Goal: Check status: Check status

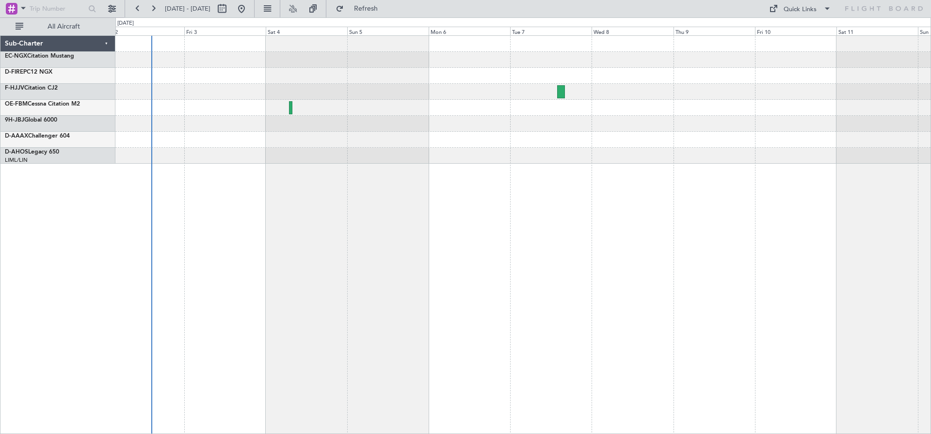
click at [306, 180] on div at bounding box center [523, 234] width 816 height 399
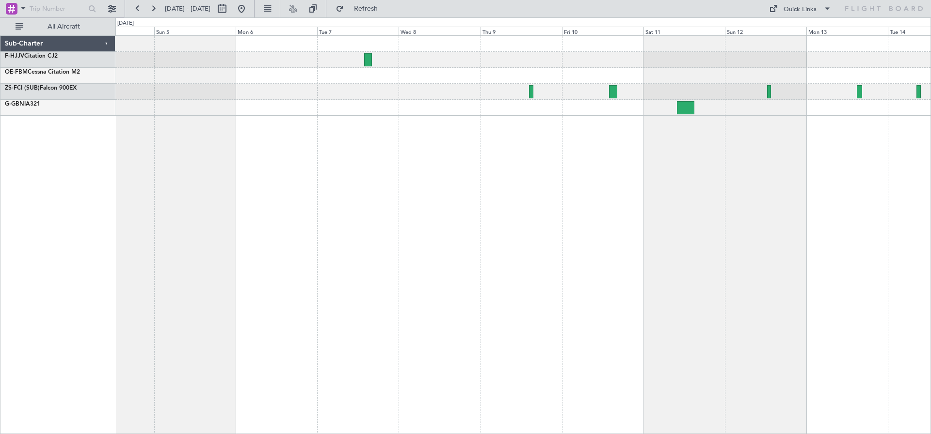
click at [315, 76] on div at bounding box center [522, 76] width 815 height 16
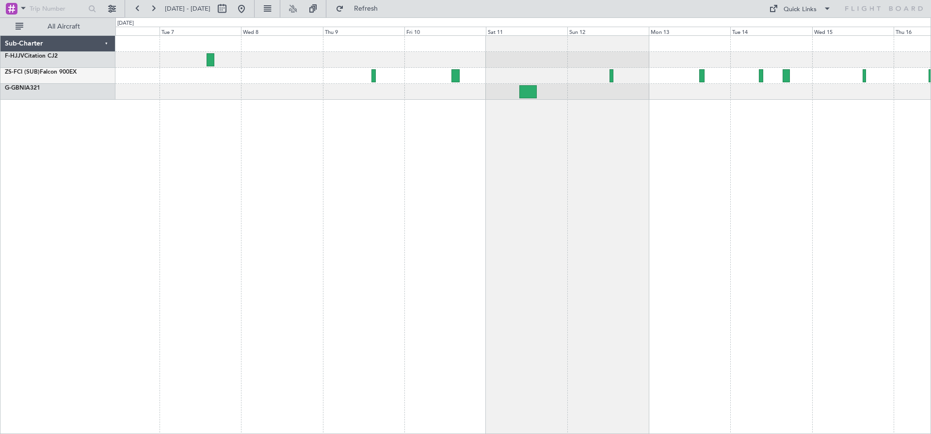
click at [366, 124] on div at bounding box center [523, 234] width 816 height 399
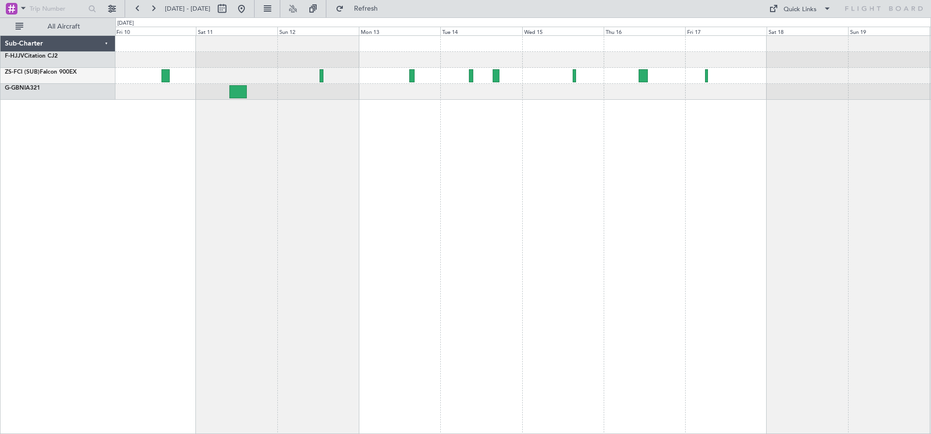
click at [484, 141] on div at bounding box center [523, 234] width 816 height 399
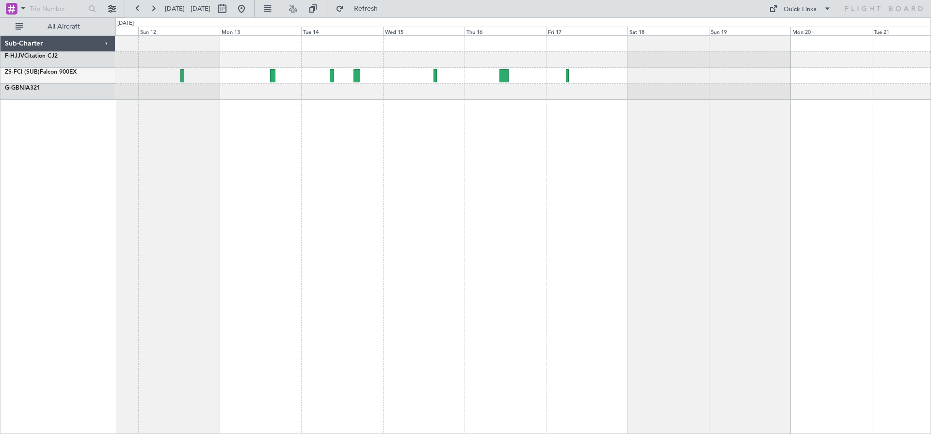
click at [531, 132] on div at bounding box center [523, 234] width 816 height 399
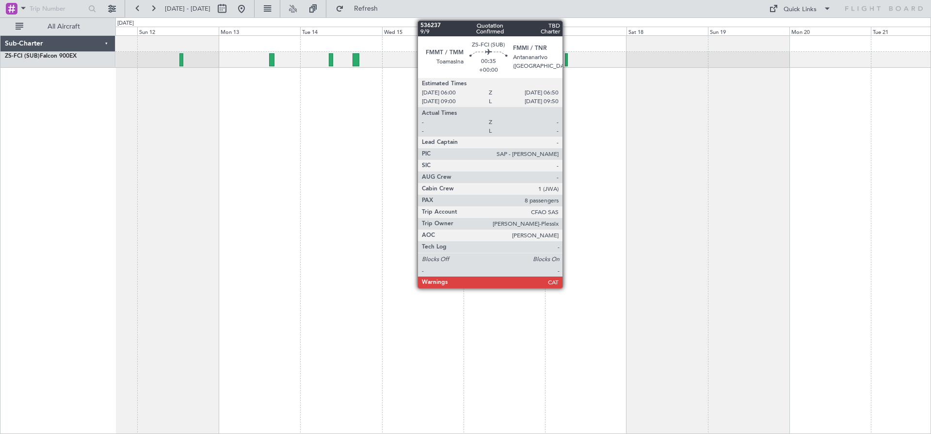
click at [736, 153] on div at bounding box center [523, 234] width 816 height 399
click at [713, 145] on div at bounding box center [523, 234] width 816 height 399
click at [701, 107] on div at bounding box center [523, 234] width 816 height 399
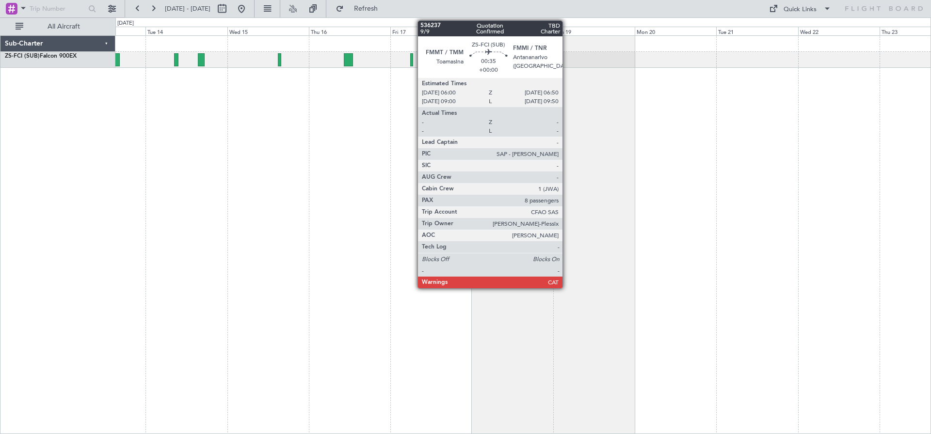
click at [409, 140] on div at bounding box center [523, 234] width 816 height 399
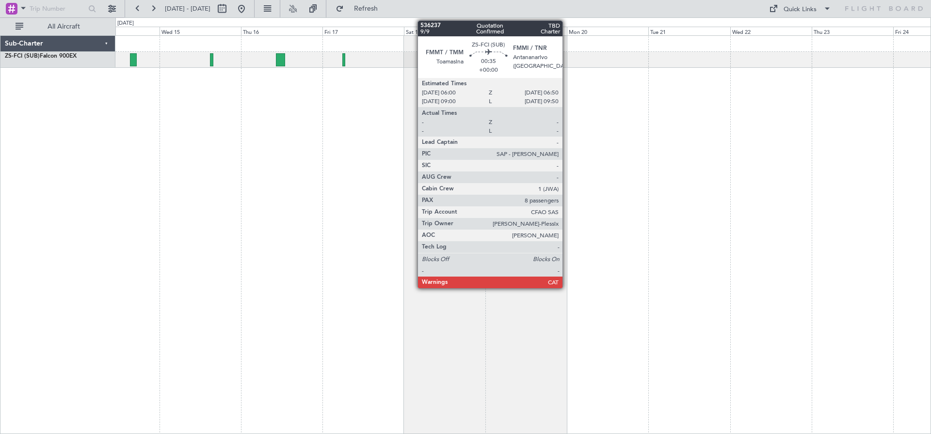
click at [388, 121] on div at bounding box center [523, 234] width 816 height 399
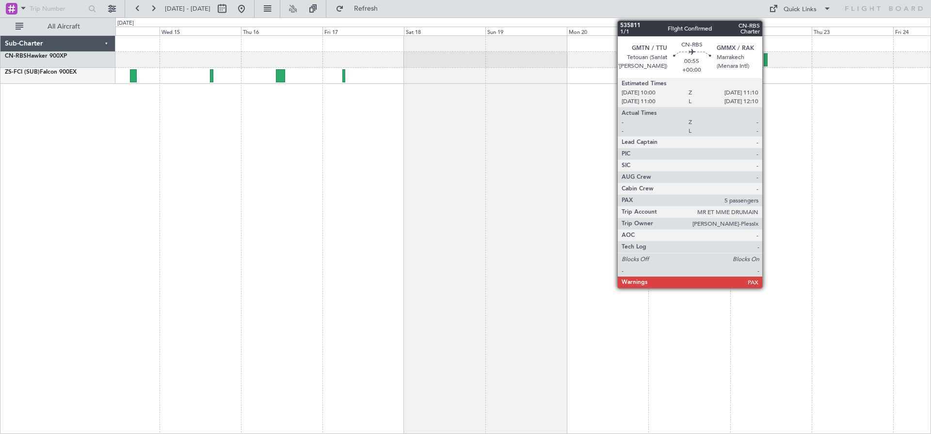
click at [767, 59] on div at bounding box center [766, 59] width 4 height 13
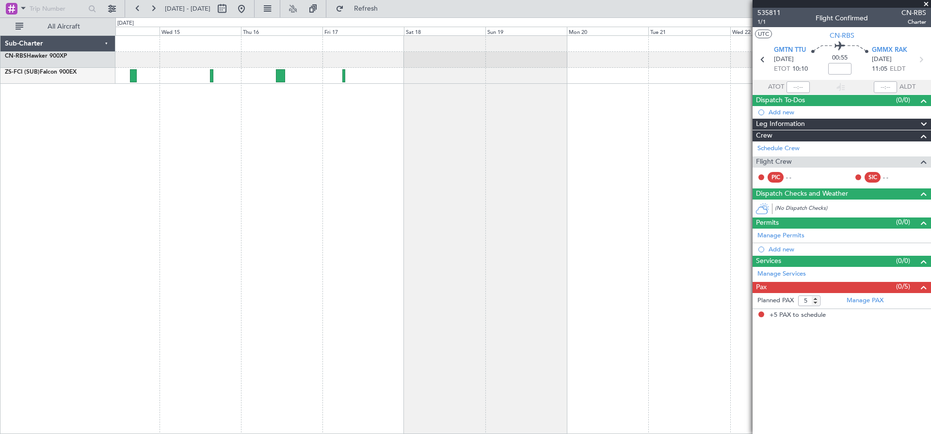
click at [927, 2] on span at bounding box center [926, 4] width 10 height 9
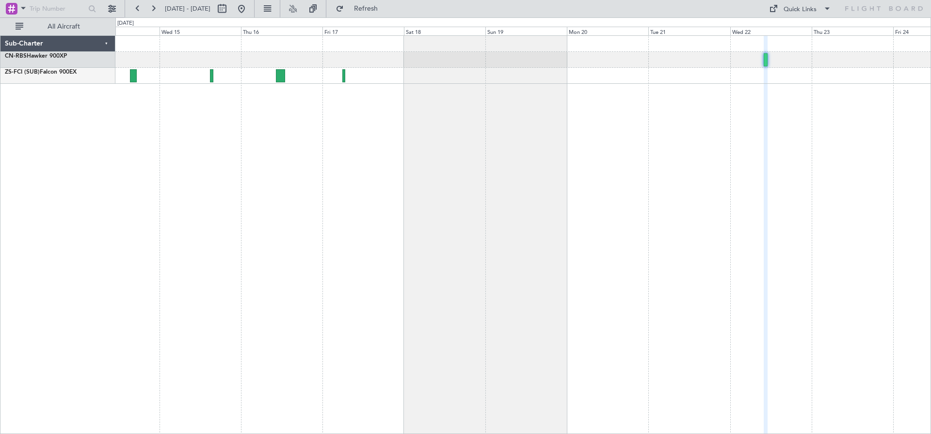
type input "0"
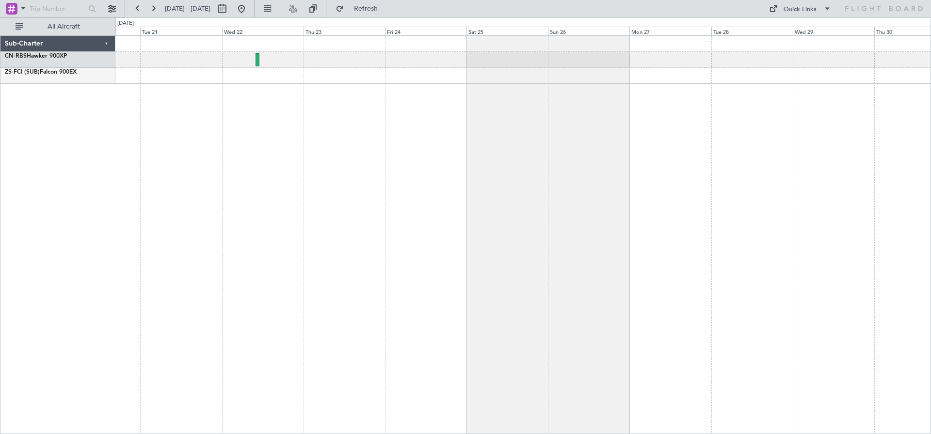
click at [310, 79] on div at bounding box center [523, 234] width 816 height 399
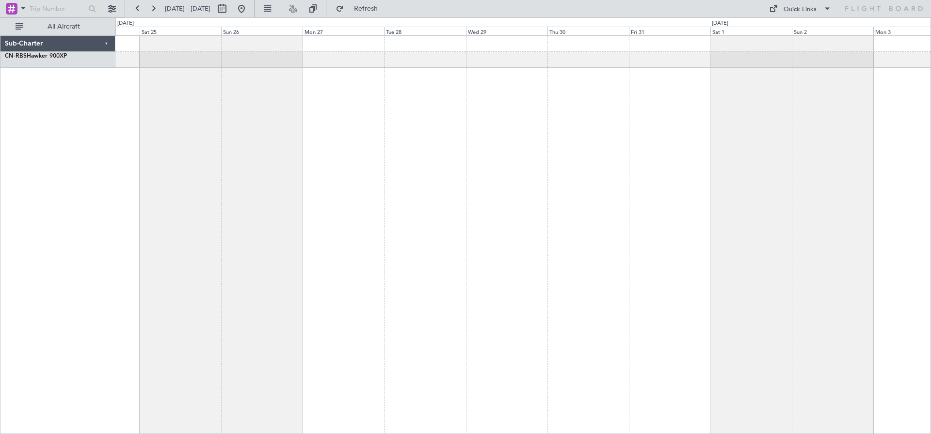
click at [165, 102] on div at bounding box center [523, 234] width 816 height 399
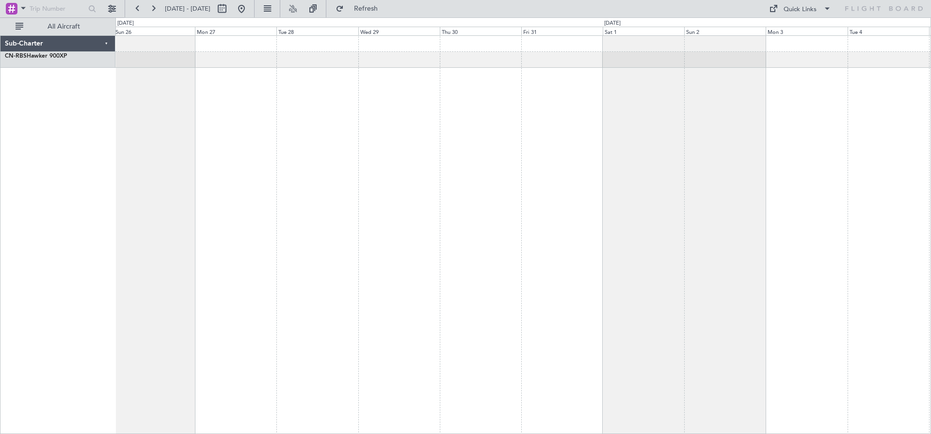
click at [289, 102] on div at bounding box center [523, 234] width 816 height 399
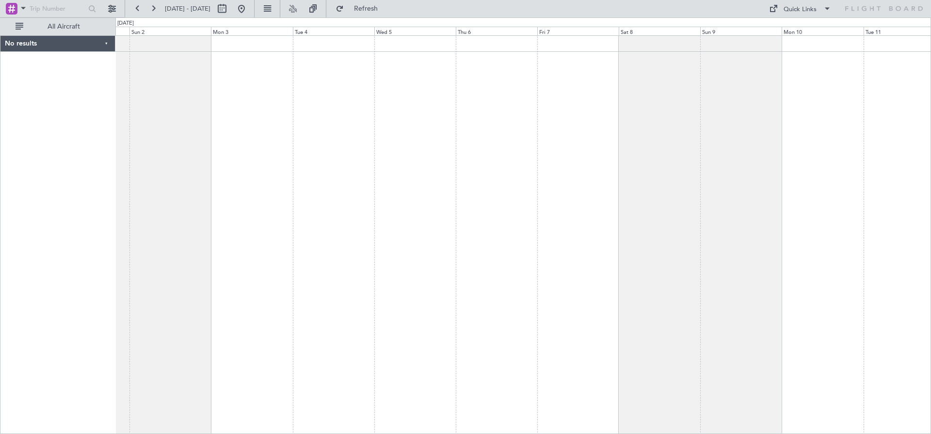
click at [377, 98] on div at bounding box center [523, 234] width 816 height 399
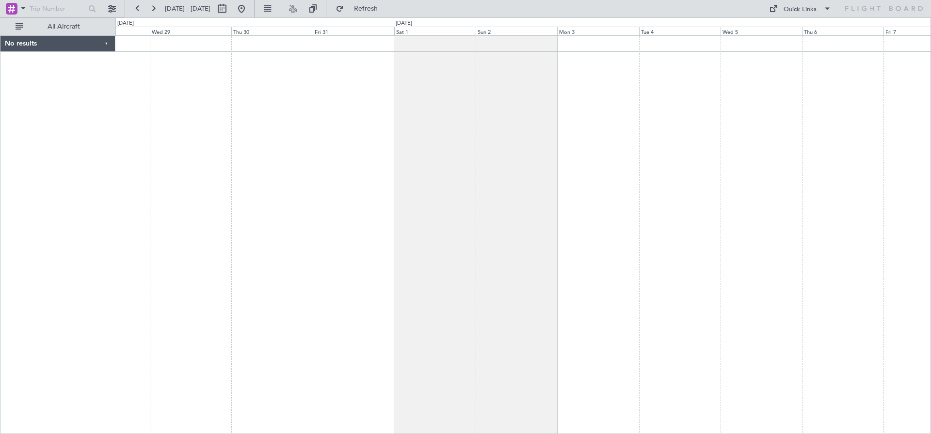
click at [611, 111] on div at bounding box center [523, 234] width 816 height 399
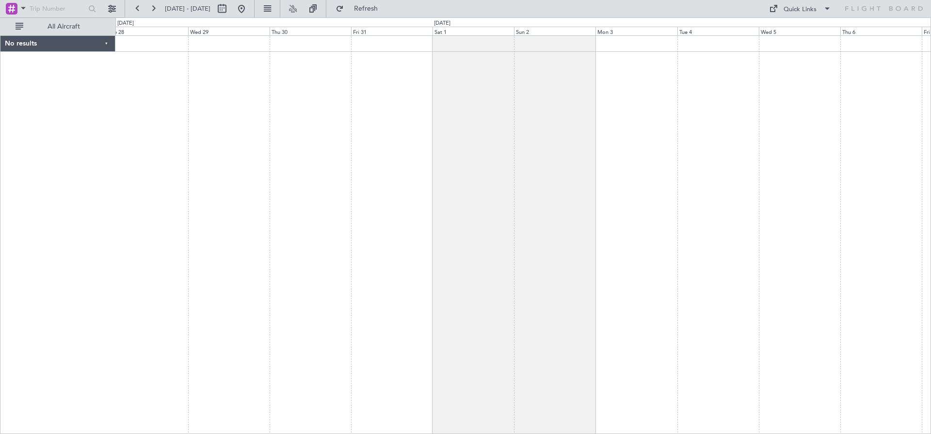
click at [599, 110] on div at bounding box center [523, 234] width 816 height 399
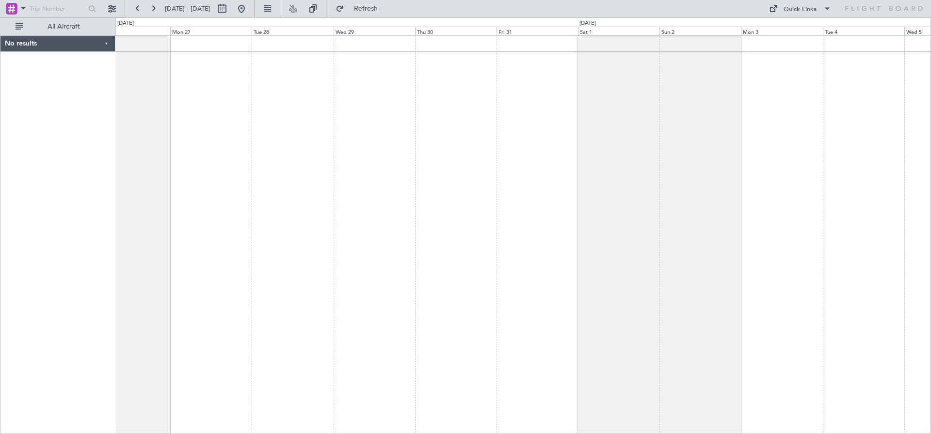
click at [516, 107] on div at bounding box center [523, 234] width 816 height 399
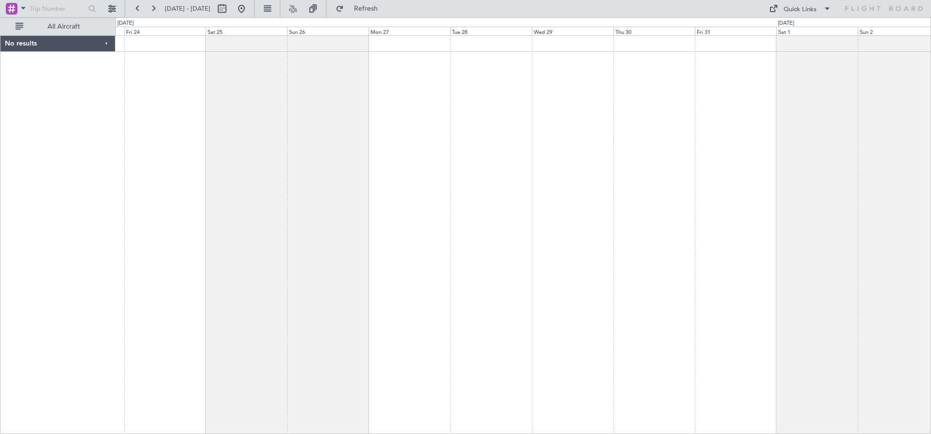
click at [446, 90] on div at bounding box center [523, 234] width 816 height 399
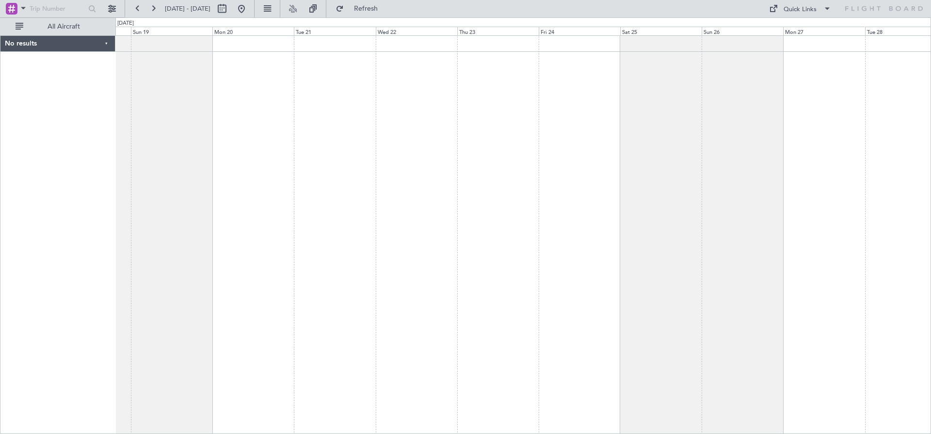
click at [570, 90] on div at bounding box center [523, 234] width 816 height 399
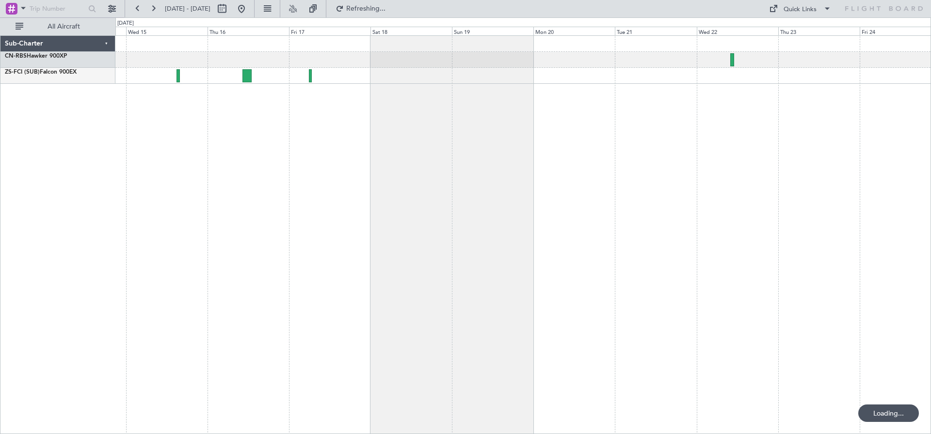
click at [421, 85] on div at bounding box center [523, 234] width 816 height 399
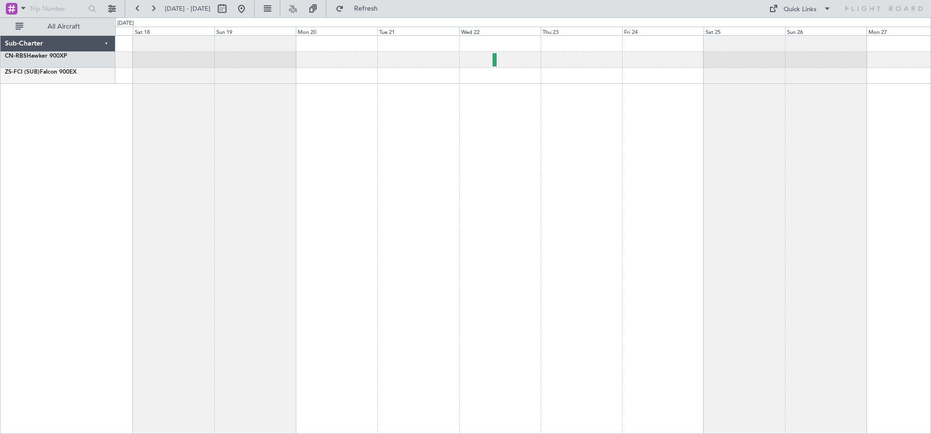
click at [240, 71] on div at bounding box center [522, 60] width 815 height 48
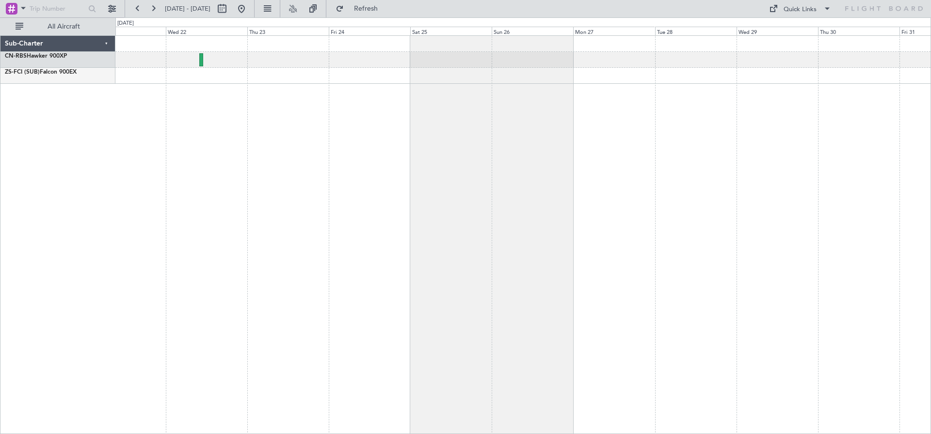
click at [247, 117] on div at bounding box center [523, 234] width 816 height 399
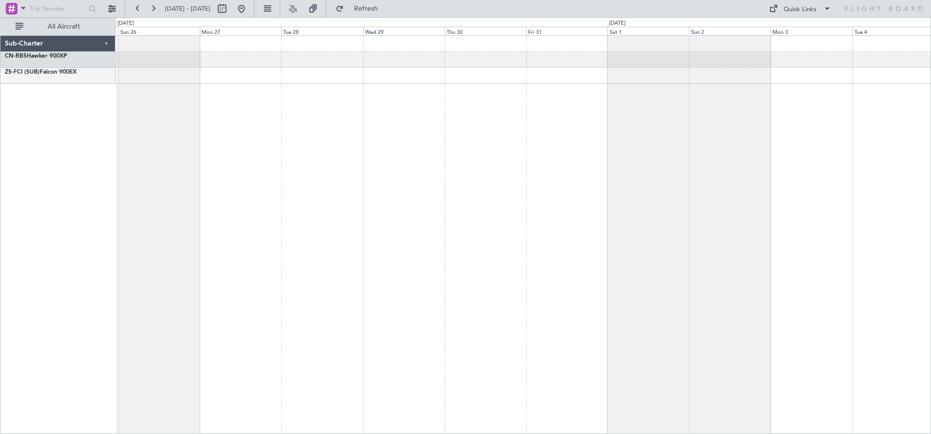
click at [361, 89] on div at bounding box center [523, 234] width 816 height 399
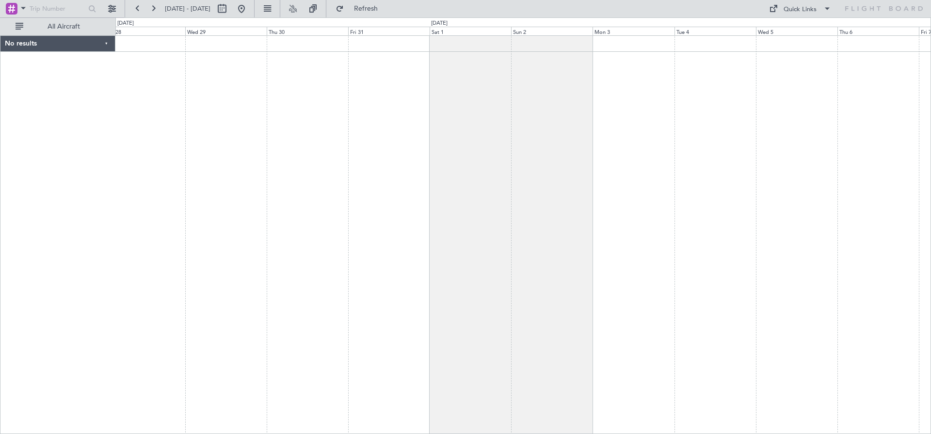
click at [500, 82] on div at bounding box center [523, 234] width 816 height 399
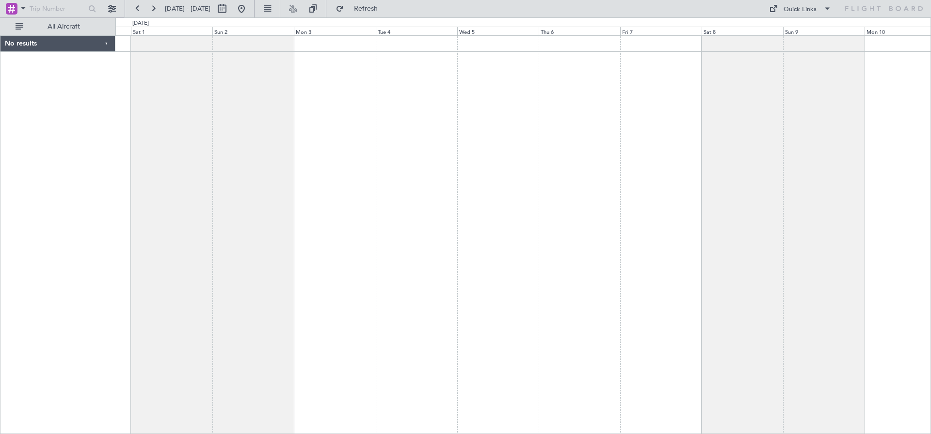
click at [320, 101] on div at bounding box center [523, 234] width 816 height 399
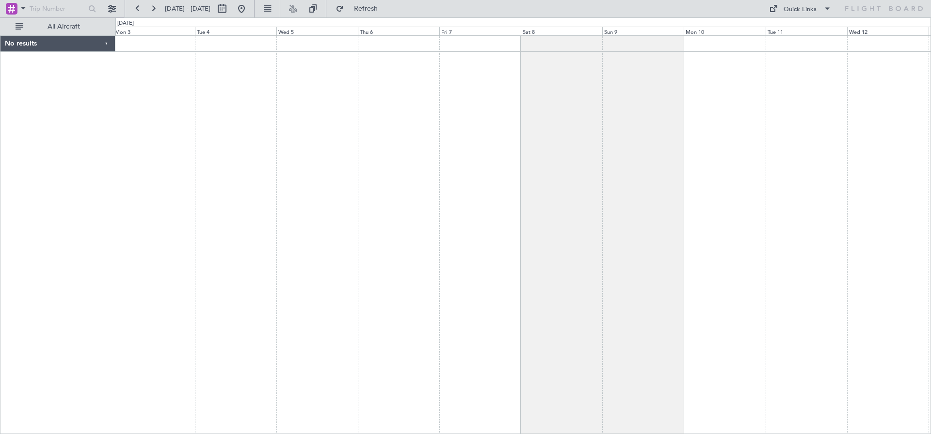
click at [253, 104] on div at bounding box center [523, 234] width 816 height 399
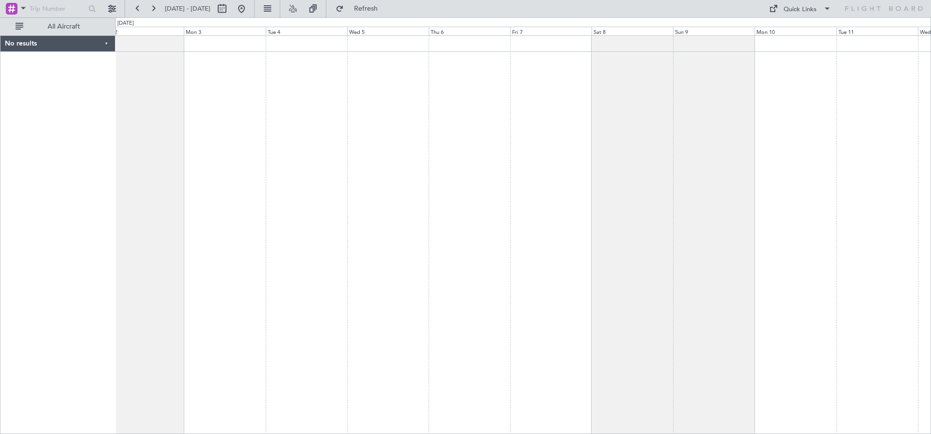
click at [420, 96] on div at bounding box center [523, 234] width 816 height 399
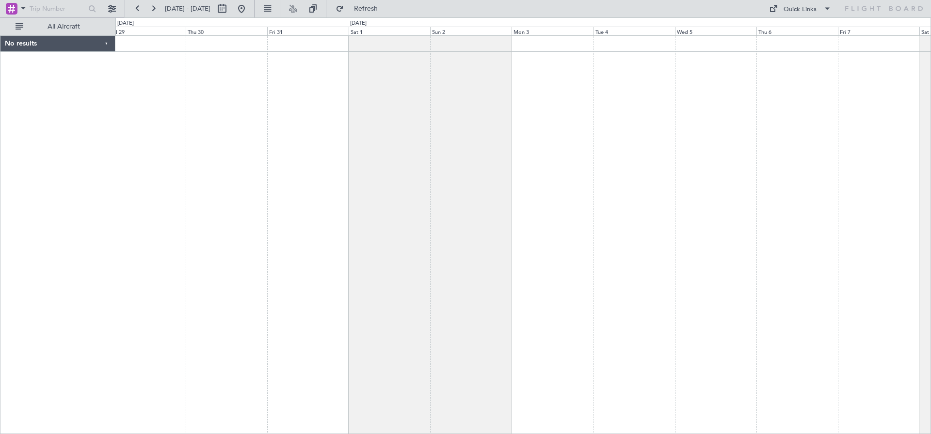
click at [504, 105] on div at bounding box center [523, 234] width 816 height 399
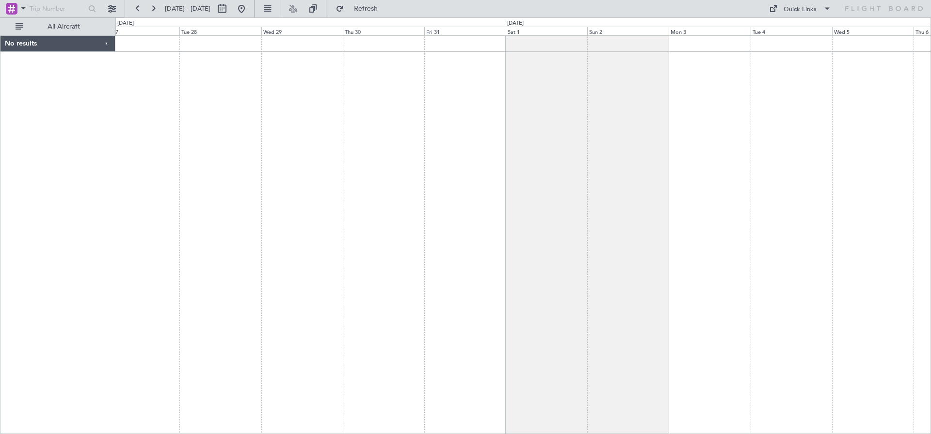
click at [605, 114] on div at bounding box center [523, 234] width 816 height 399
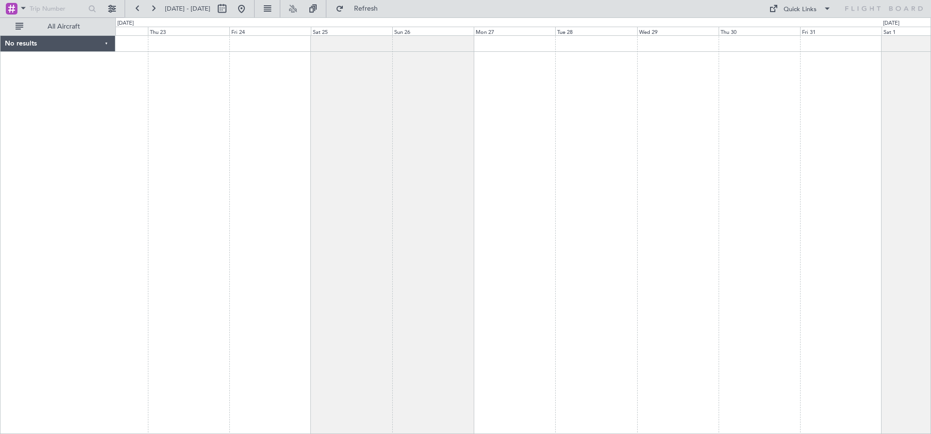
click at [505, 130] on div at bounding box center [523, 234] width 816 height 399
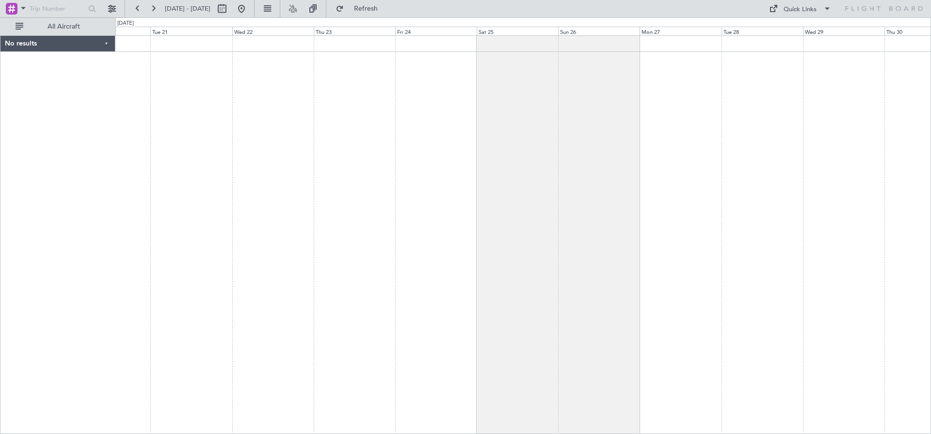
click at [419, 116] on div at bounding box center [523, 234] width 816 height 399
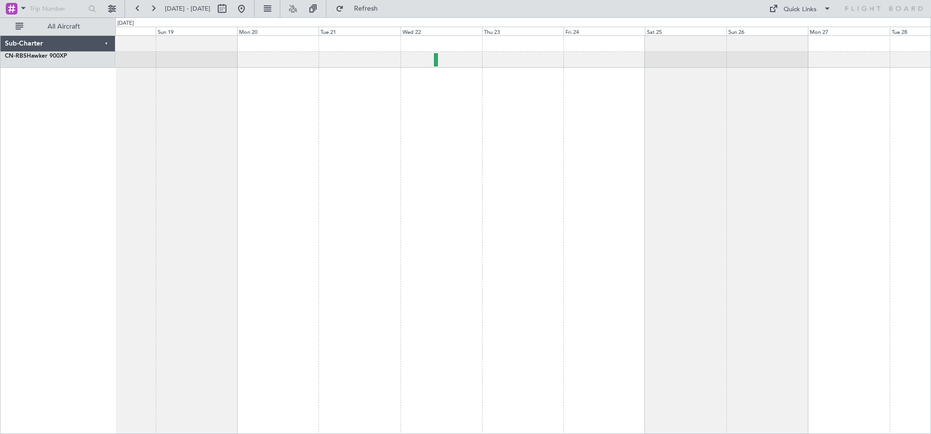
click at [544, 135] on div at bounding box center [523, 234] width 816 height 399
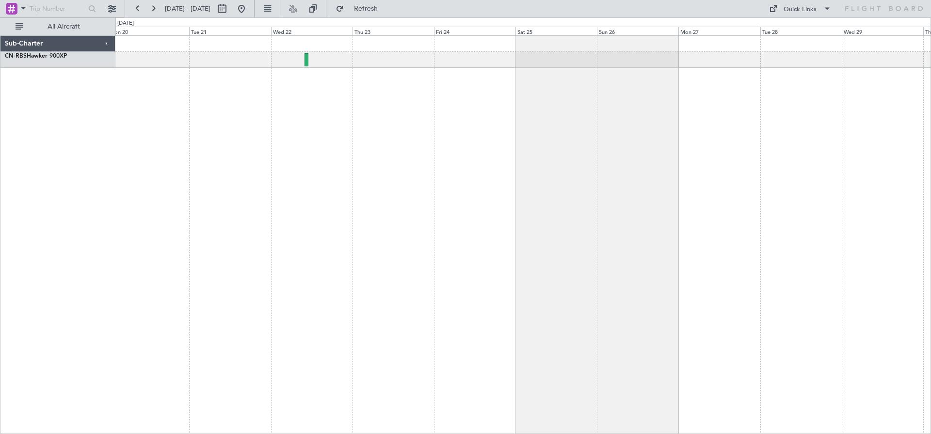
click at [179, 95] on div at bounding box center [523, 234] width 816 height 399
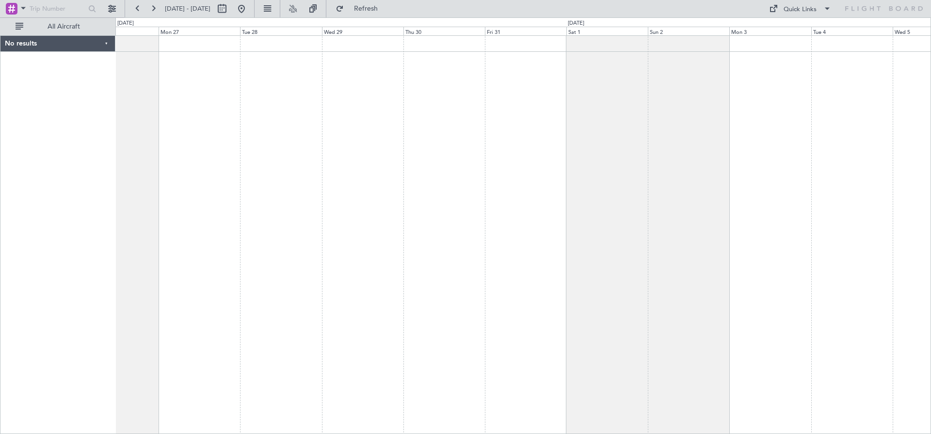
click at [450, 115] on div at bounding box center [523, 234] width 816 height 399
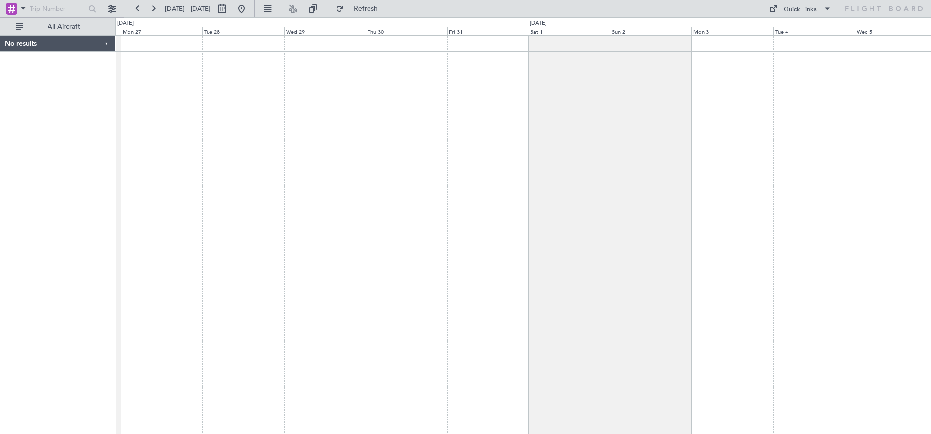
click at [522, 81] on div at bounding box center [523, 234] width 816 height 399
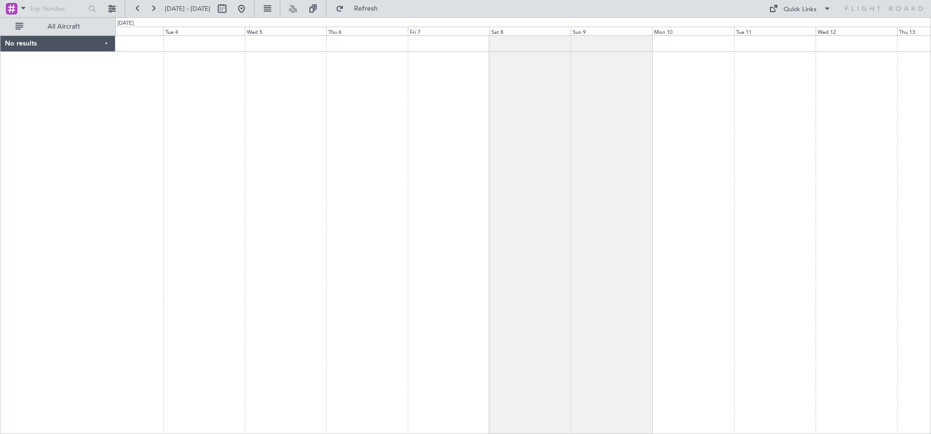
click at [254, 133] on div at bounding box center [523, 234] width 816 height 399
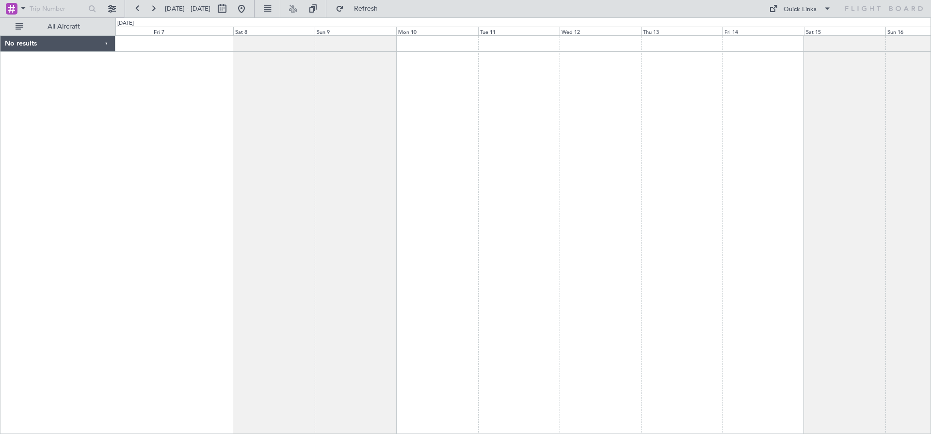
click at [262, 185] on div at bounding box center [523, 234] width 816 height 399
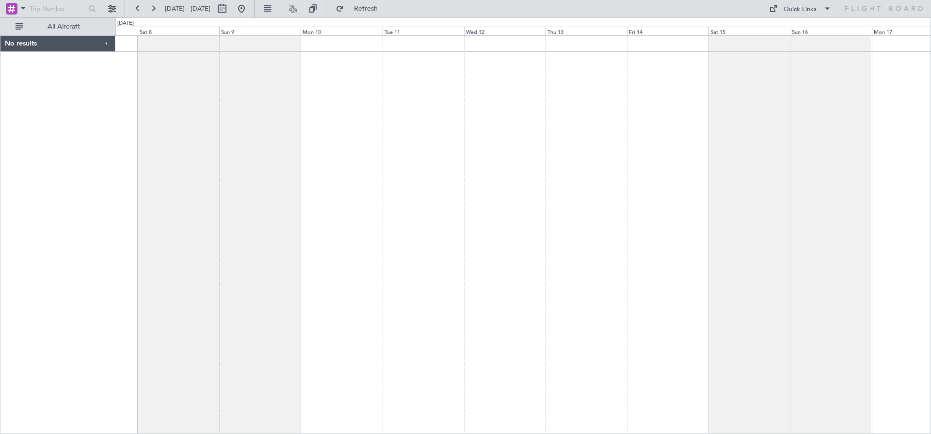
click at [161, 159] on div at bounding box center [523, 234] width 816 height 399
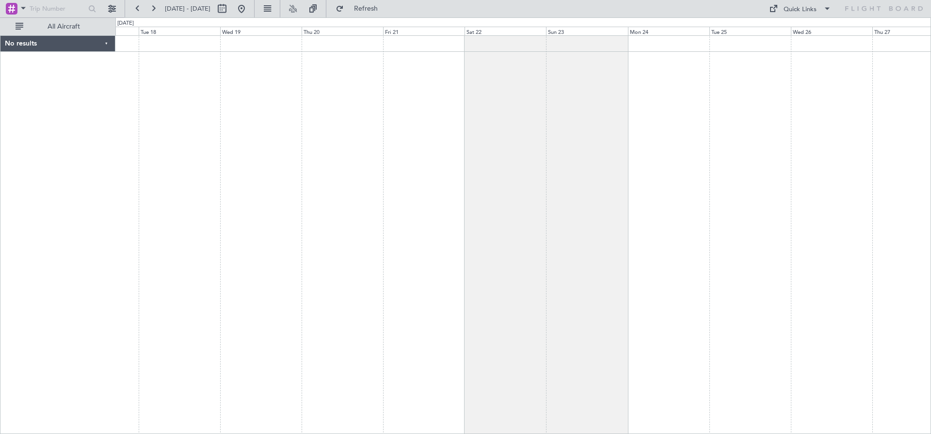
click at [533, 140] on div at bounding box center [523, 234] width 816 height 399
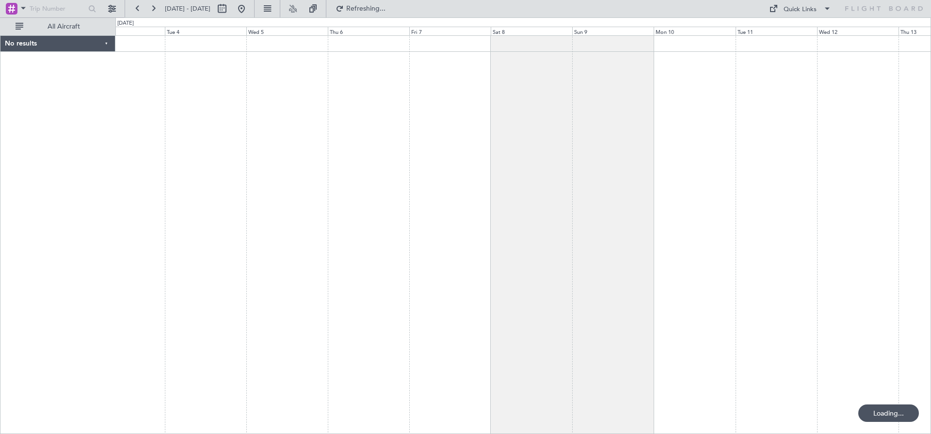
click at [930, 119] on div at bounding box center [523, 234] width 816 height 399
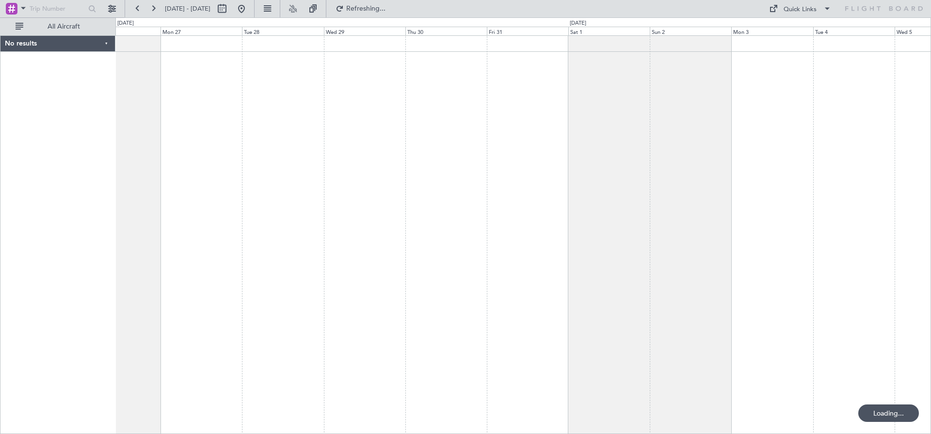
click at [909, 115] on div at bounding box center [523, 234] width 816 height 399
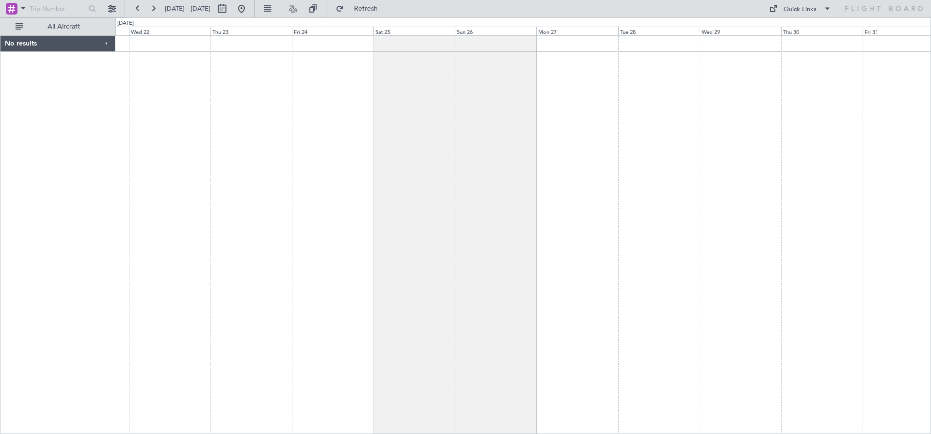
click at [795, 114] on div at bounding box center [523, 234] width 816 height 399
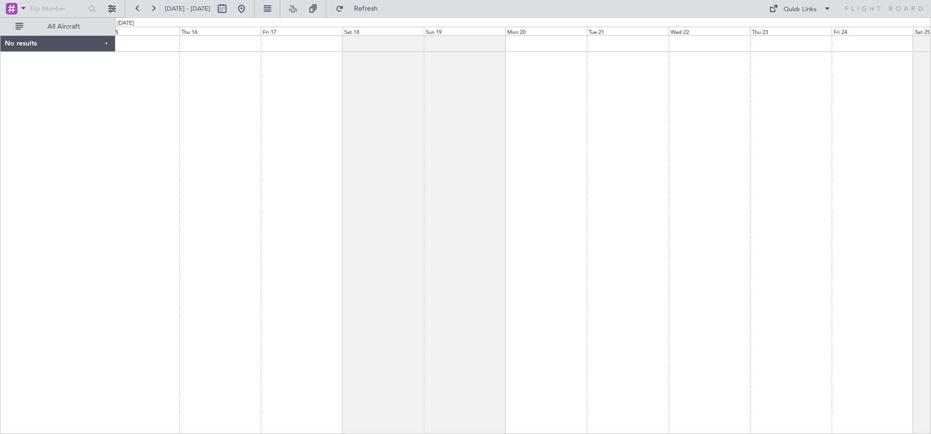
click at [723, 103] on div at bounding box center [523, 234] width 816 height 399
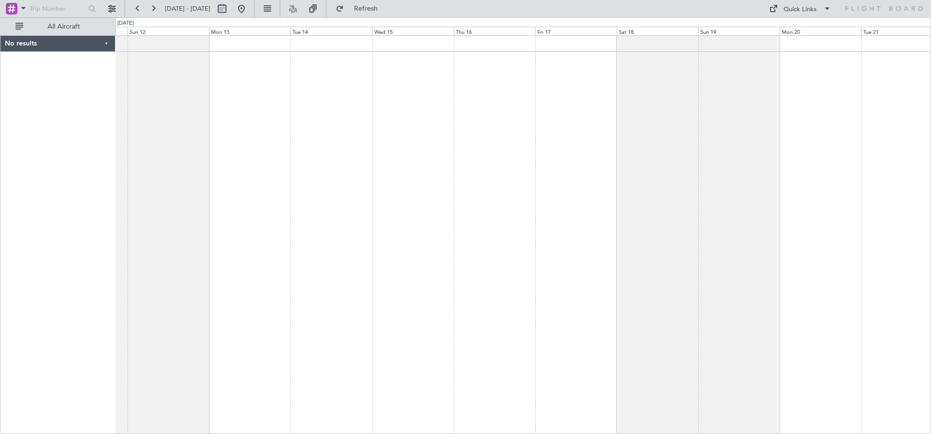
click at [583, 97] on div at bounding box center [523, 234] width 816 height 399
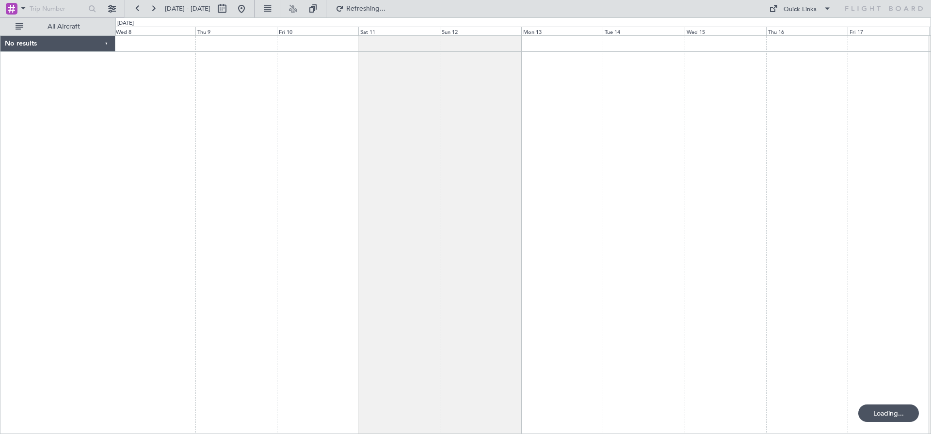
click at [417, 106] on div at bounding box center [523, 234] width 816 height 399
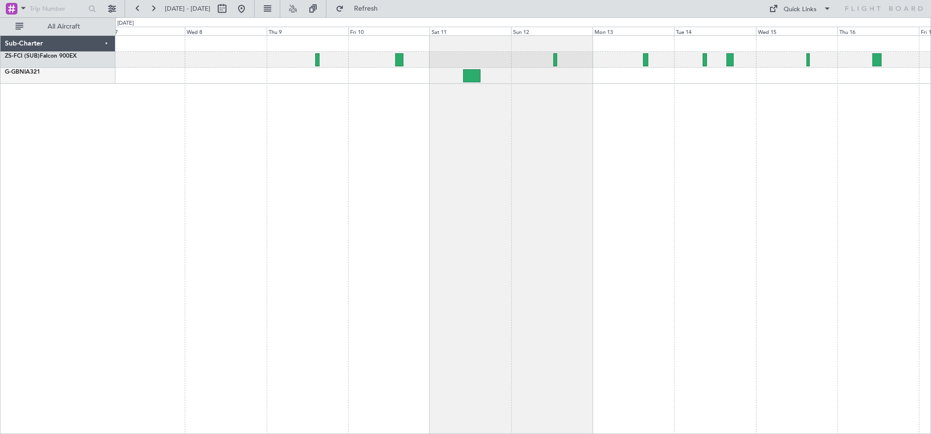
click at [425, 136] on div at bounding box center [523, 234] width 816 height 399
